Goal: Find contact information

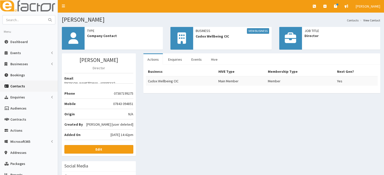
drag, startPoint x: 227, startPoint y: 37, endPoint x: 196, endPoint y: 38, distance: 31.8
click at [196, 38] on span "Cudox Wellbeing CIC" at bounding box center [232, 36] width 73 height 5
copy span "Cudox Wellbeing CIC"
click at [21, 17] on input "text" at bounding box center [24, 19] width 42 height 9
type input "source"
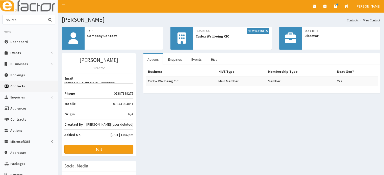
click at [45, 15] on button "submit" at bounding box center [50, 19] width 10 height 9
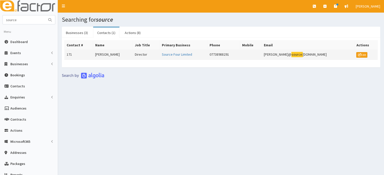
click at [116, 55] on td "[PERSON_NAME]" at bounding box center [113, 55] width 40 height 10
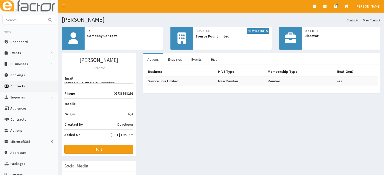
click at [134, 78] on div "[PERSON_NAME] Director Email [PERSON_NAME][EMAIL_ADDRESS][DOMAIN_NAME] Phone [P…" at bounding box center [99, 104] width 74 height 103
click at [130, 81] on span "[PERSON_NAME][EMAIL_ADDRESS][DOMAIN_NAME]" at bounding box center [98, 86] width 69 height 10
drag, startPoint x: 133, startPoint y: 78, endPoint x: 96, endPoint y: 78, distance: 37.1
click at [96, 78] on li "Email [PERSON_NAME][EMAIL_ADDRESS][DOMAIN_NAME]" at bounding box center [98, 78] width 69 height 11
copy li "[PERSON_NAME][EMAIL_ADDRESS][DOMAIN_NAME]"
